Goal: Task Accomplishment & Management: Manage account settings

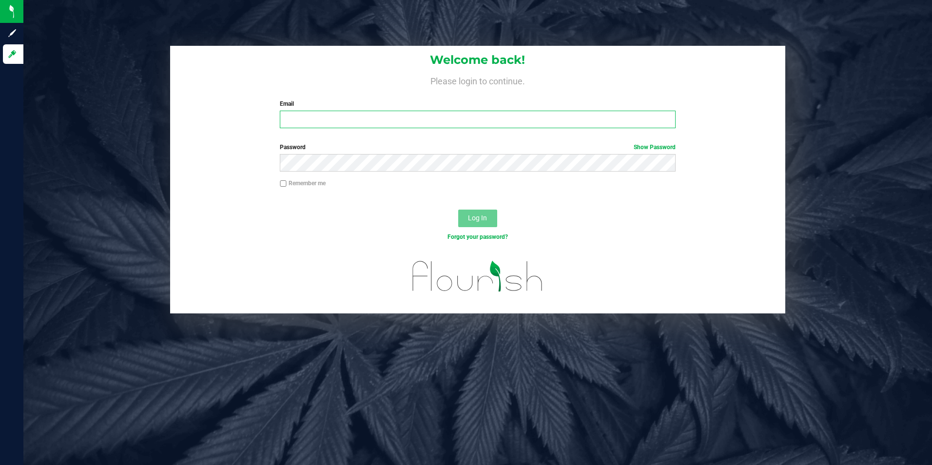
click at [319, 118] on input "Email" at bounding box center [478, 120] width 396 height 18
type input "[EMAIL_ADDRESS][DOMAIN_NAME]"
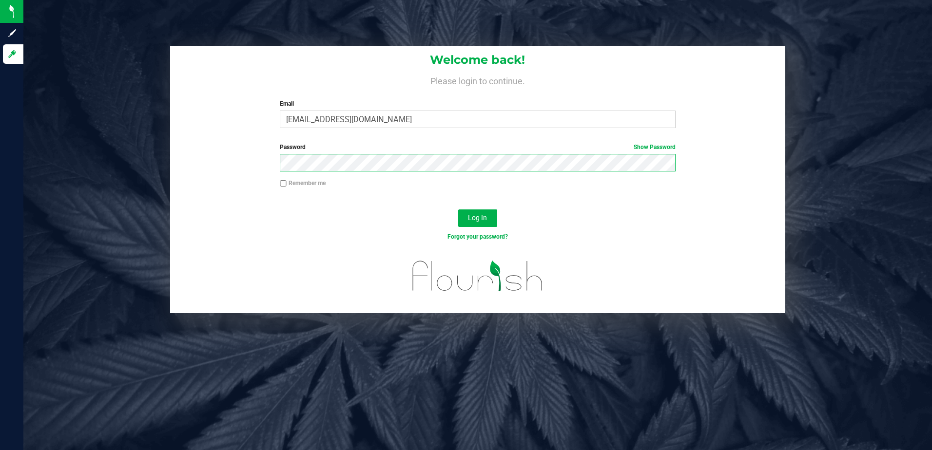
click at [458, 210] on button "Log In" at bounding box center [477, 219] width 39 height 18
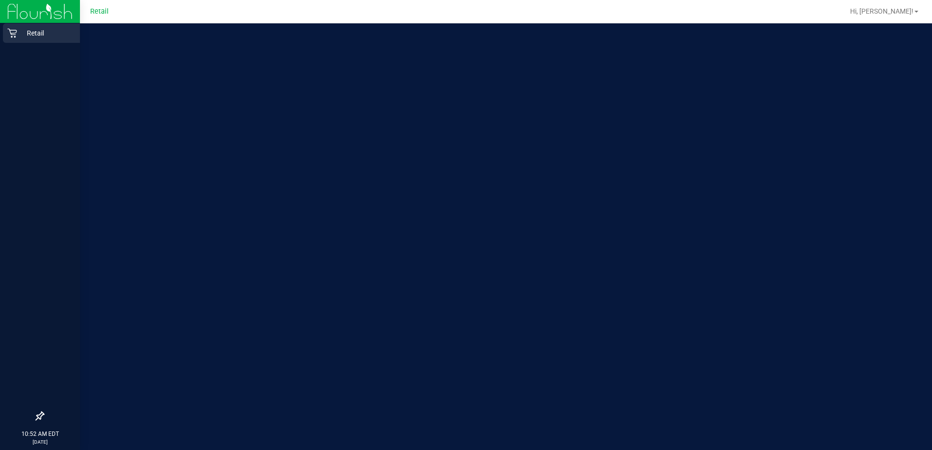
click at [12, 34] on icon at bounding box center [11, 33] width 9 height 9
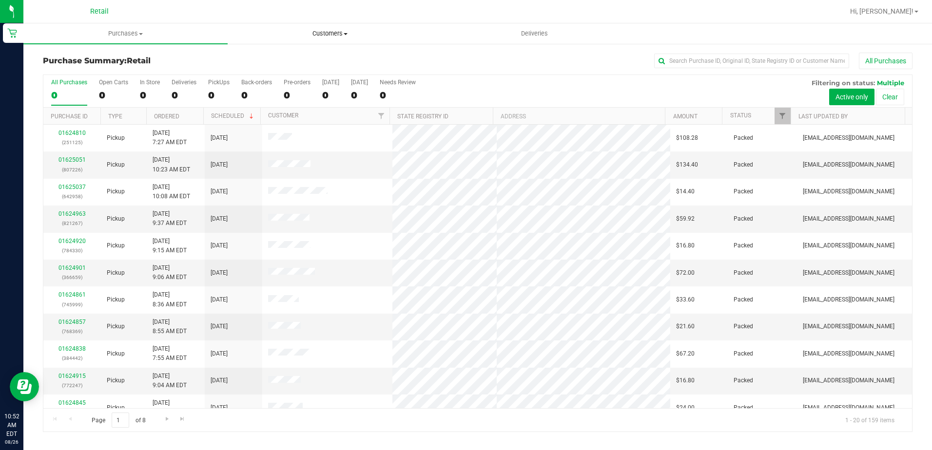
click at [313, 35] on span "Customers" at bounding box center [329, 33] width 203 height 9
click at [284, 59] on span "All customers" at bounding box center [263, 59] width 70 height 8
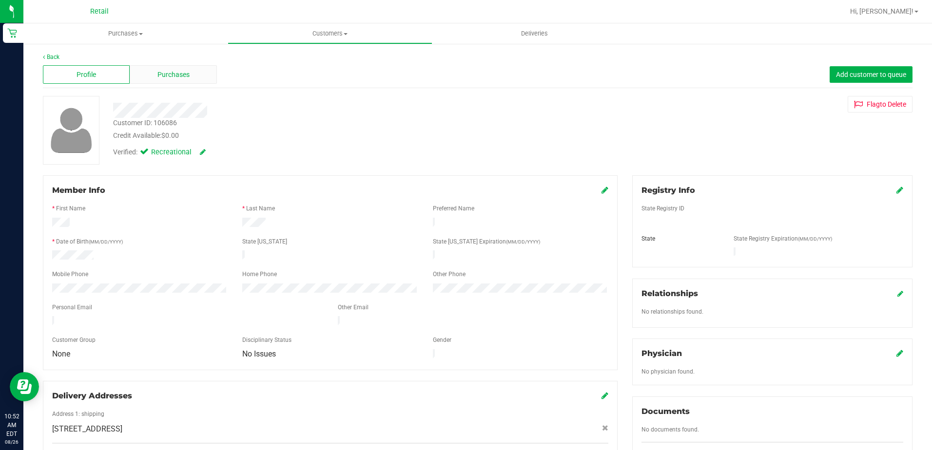
click at [161, 67] on div "Purchases" at bounding box center [173, 74] width 87 height 19
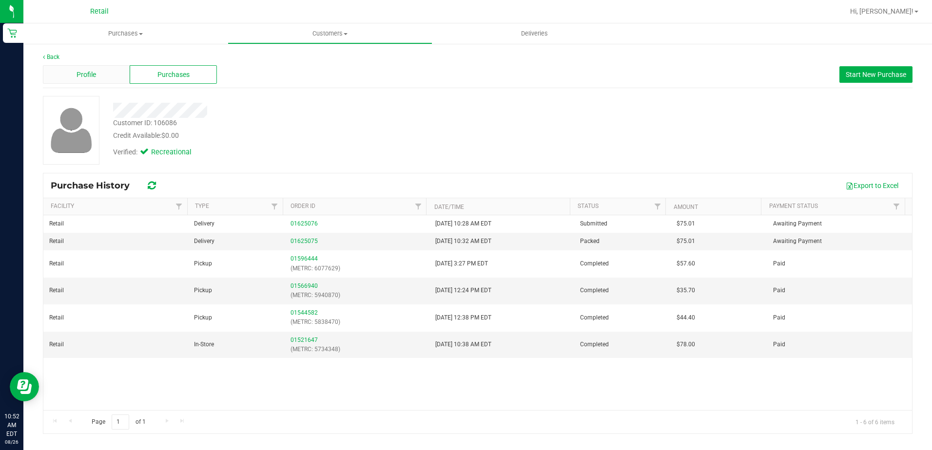
click at [123, 76] on div "Profile" at bounding box center [86, 74] width 87 height 19
